Goal: Information Seeking & Learning: Understand process/instructions

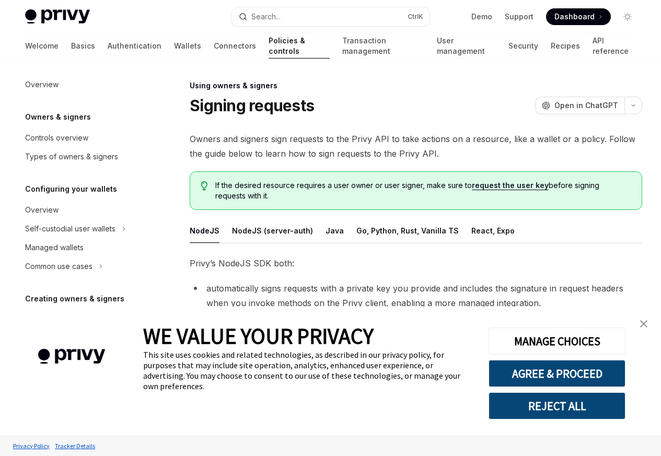
type textarea "*"
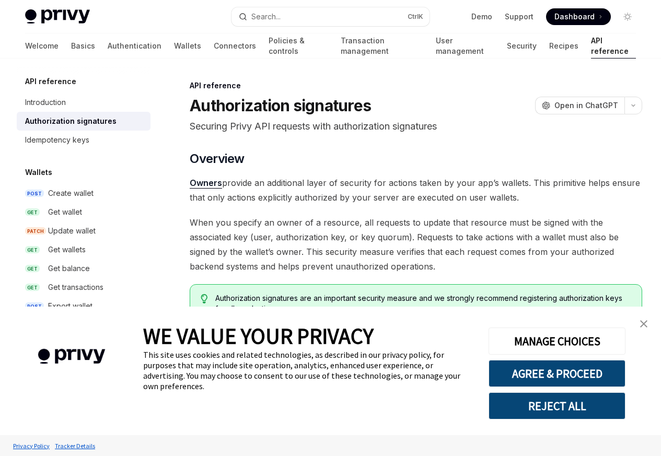
type textarea "*"
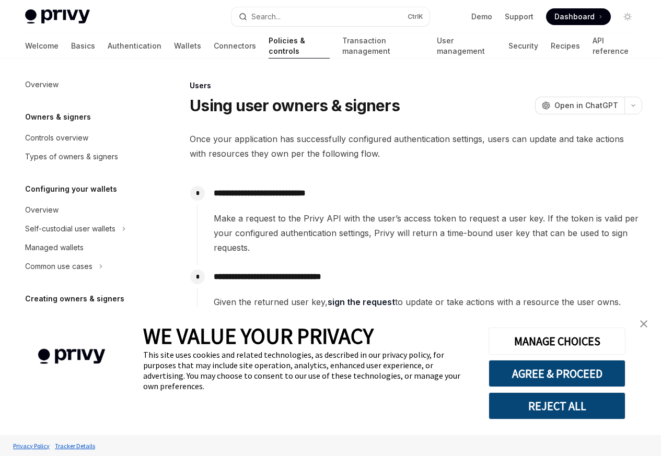
type textarea "*"
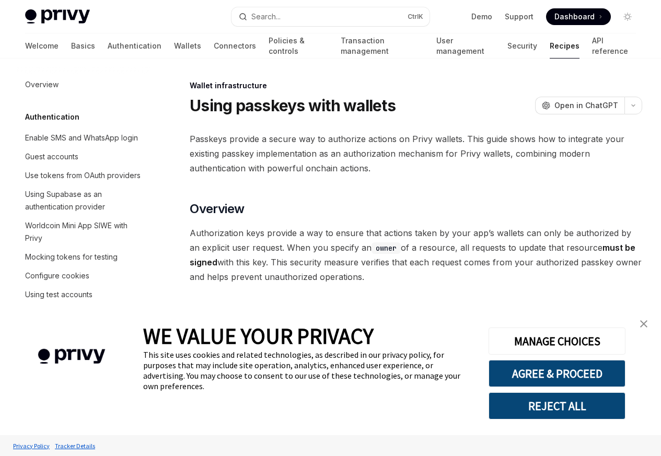
type textarea "*"
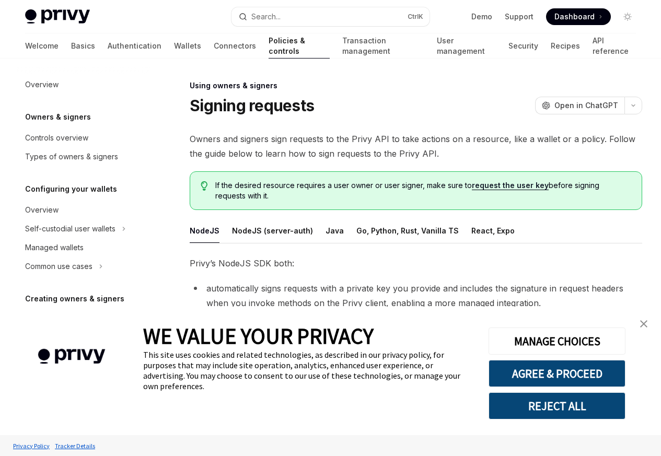
type textarea "*"
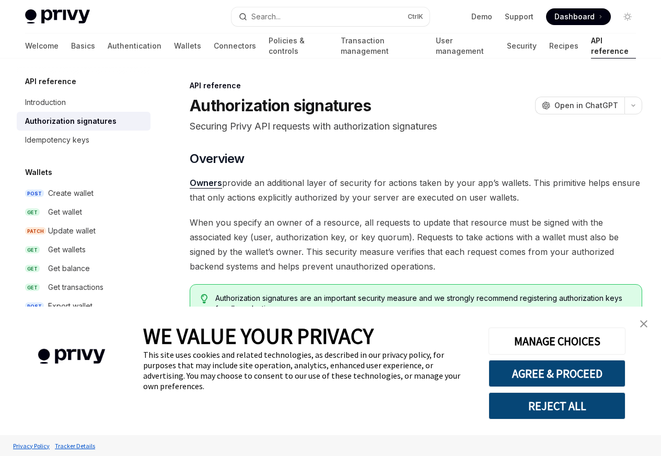
type textarea "*"
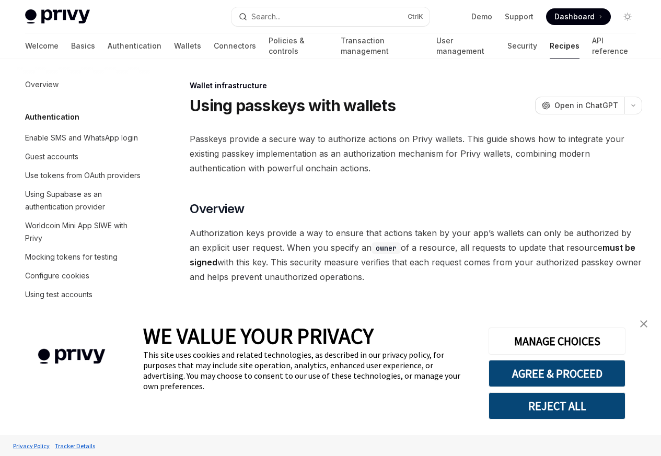
type textarea "*"
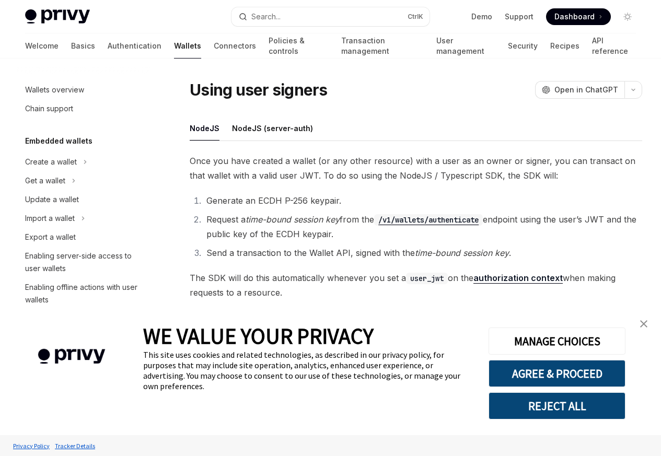
type textarea "*"
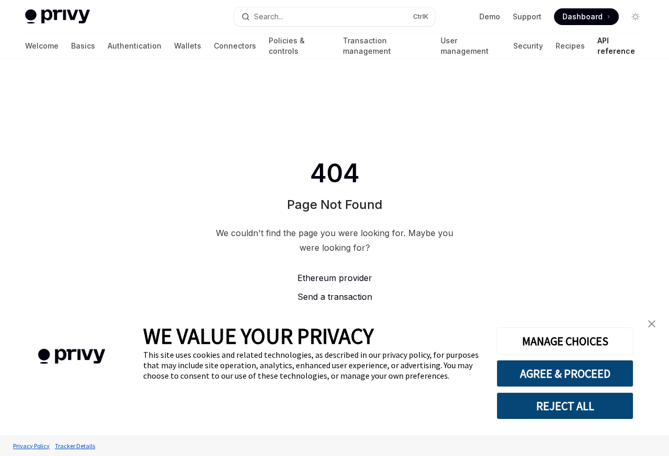
type textarea "*"
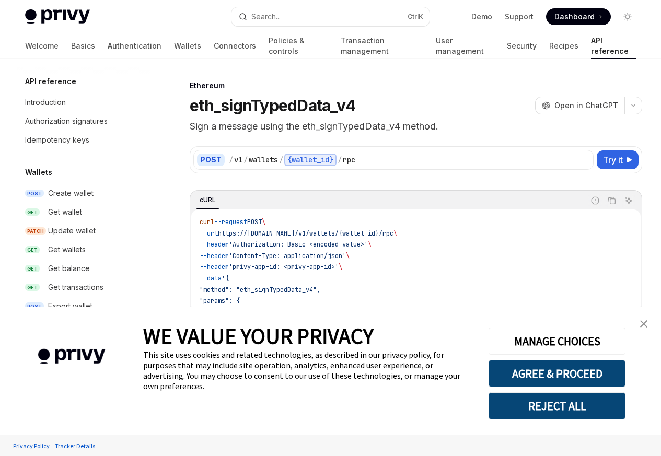
type textarea "*"
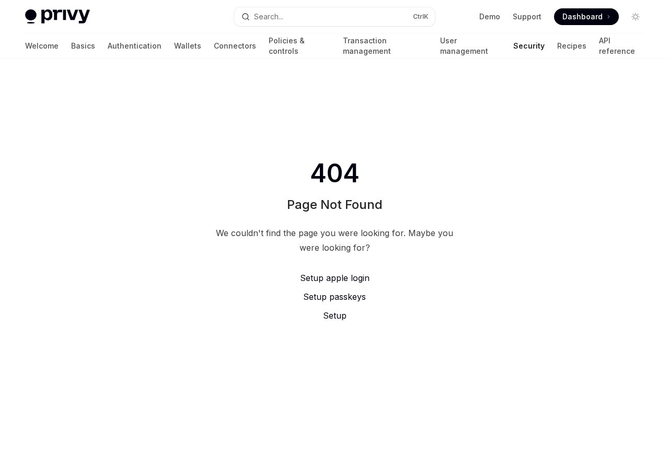
type textarea "*"
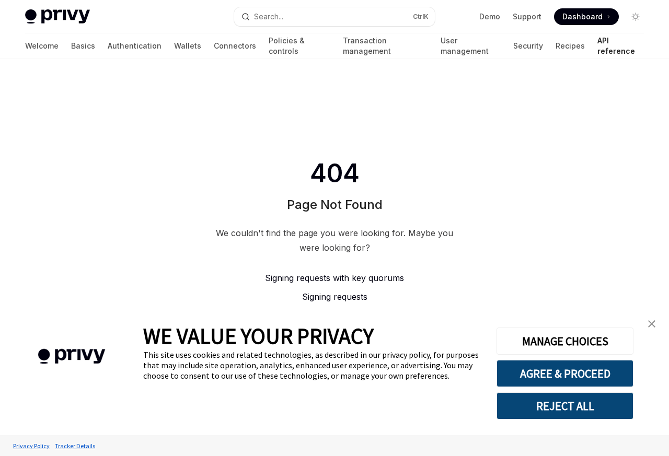
type textarea "*"
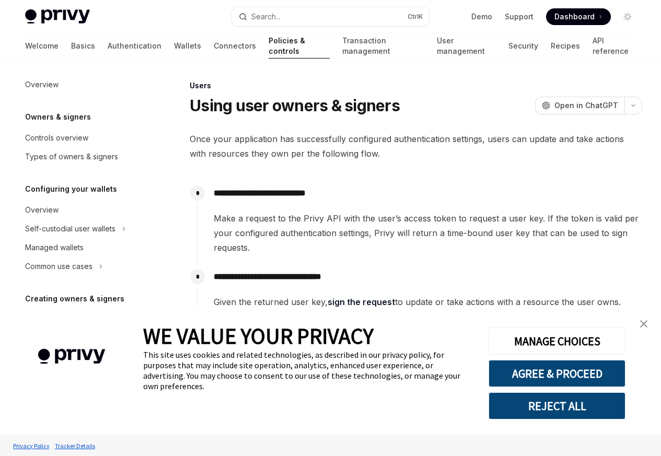
type textarea "*"
